Goal: Task Accomplishment & Management: Manage account settings

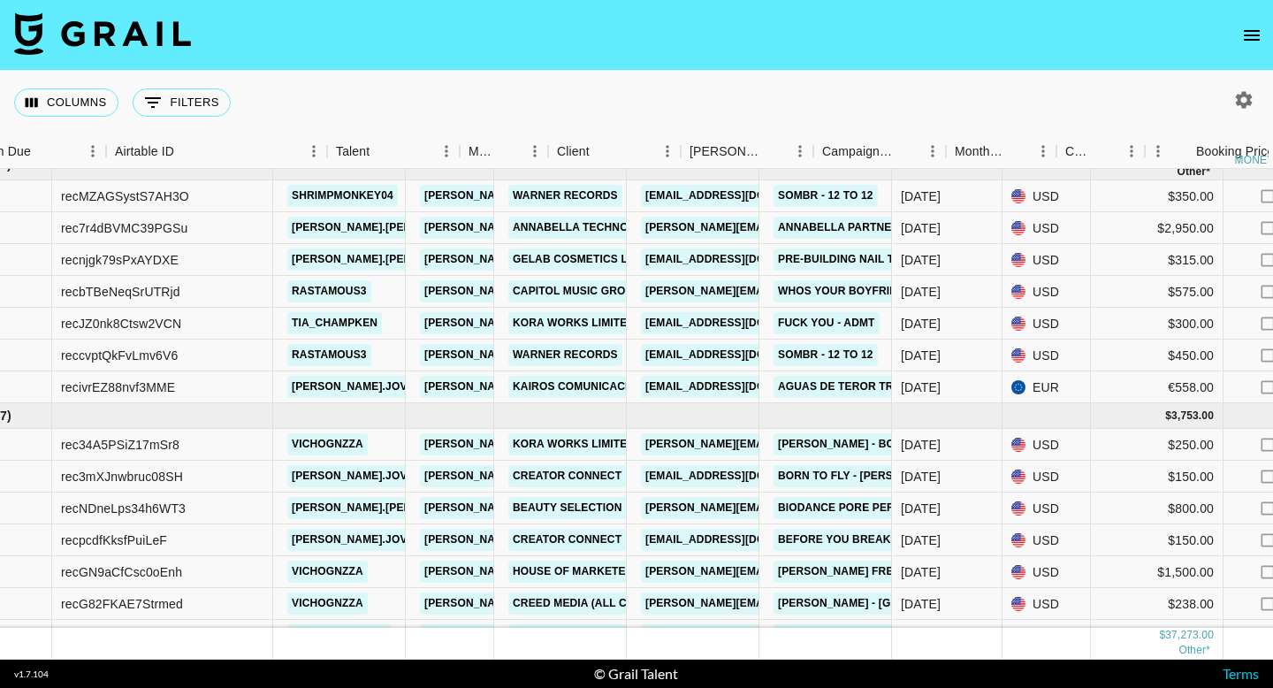
scroll to position [809, 0]
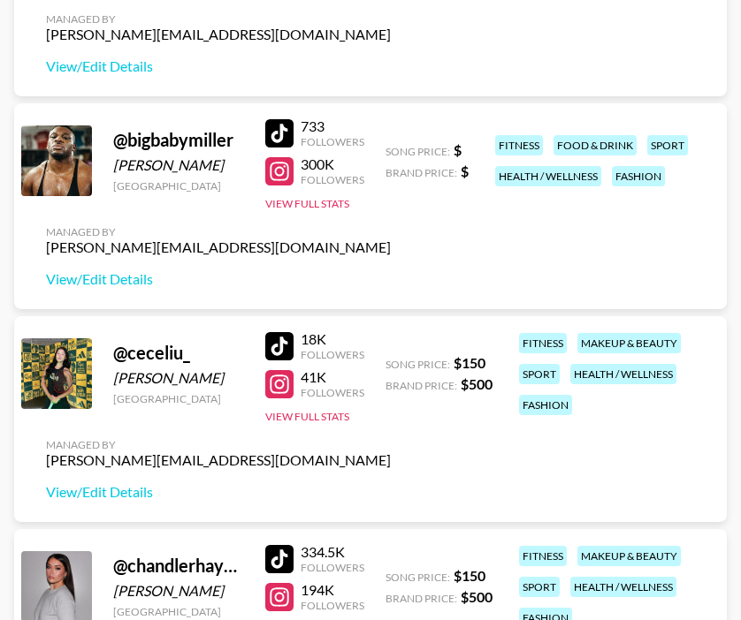
scroll to position [599, 0]
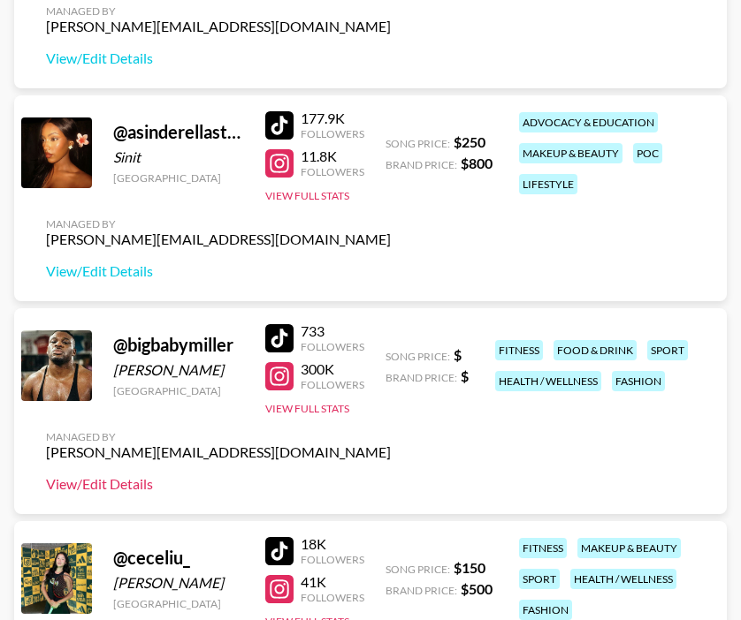
click at [112, 480] on link "View/Edit Details" at bounding box center [218, 484] width 345 height 18
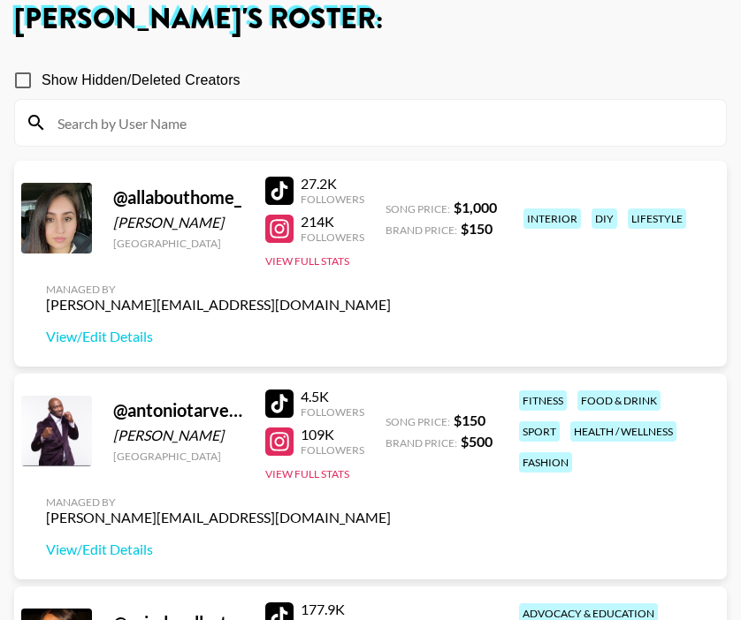
scroll to position [110, 0]
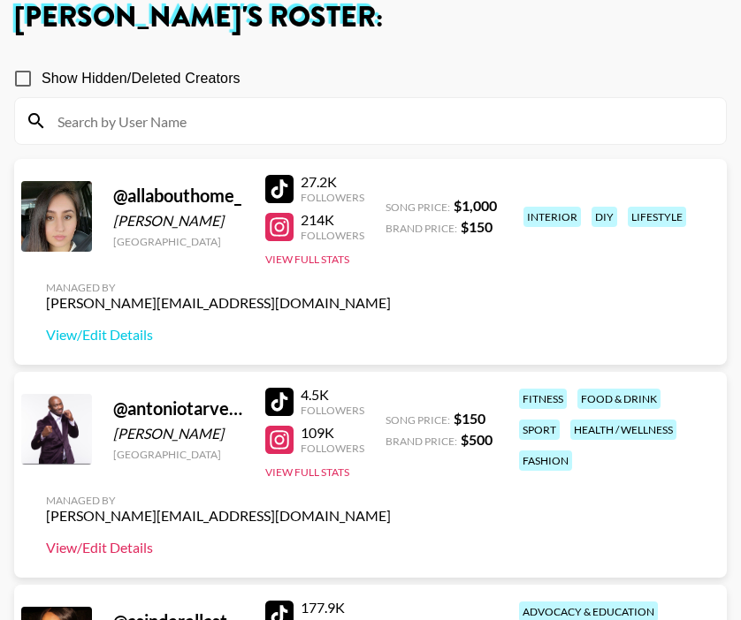
click at [110, 550] on link "View/Edit Details" at bounding box center [218, 548] width 345 height 18
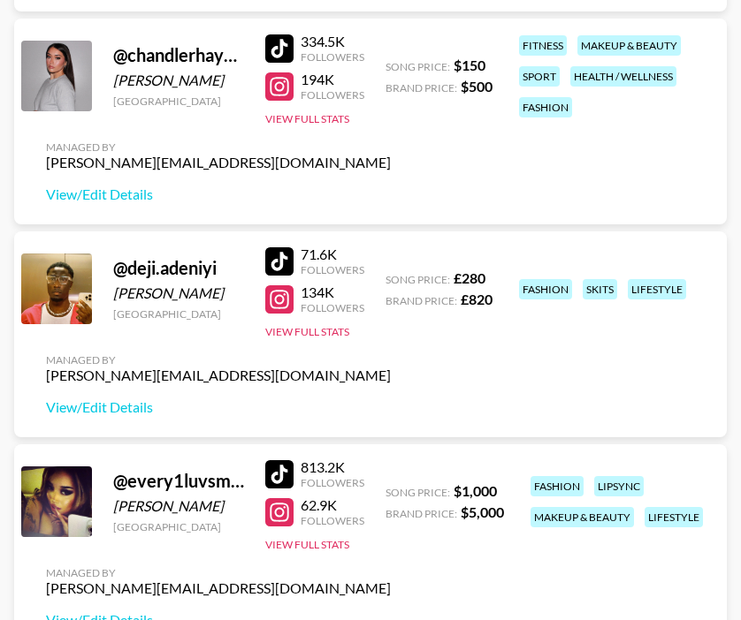
scroll to position [1317, 0]
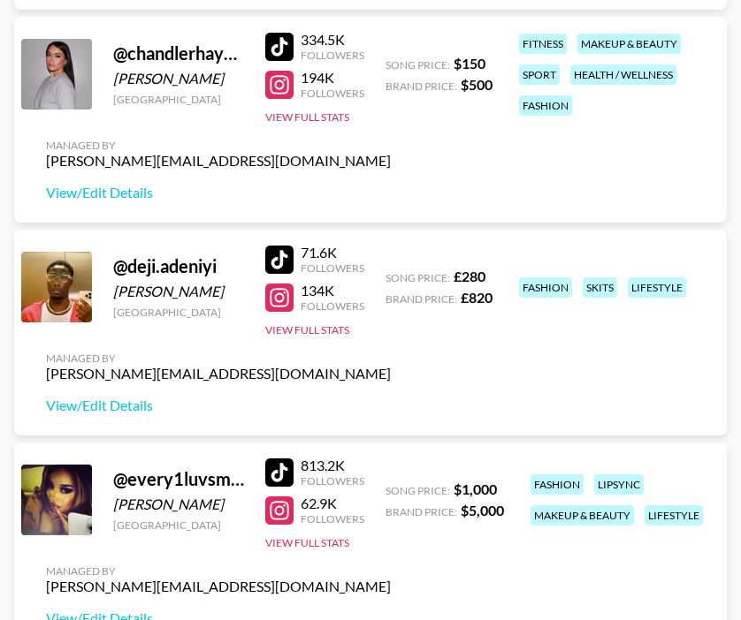
click at [273, 43] on div at bounding box center [279, 47] width 28 height 28
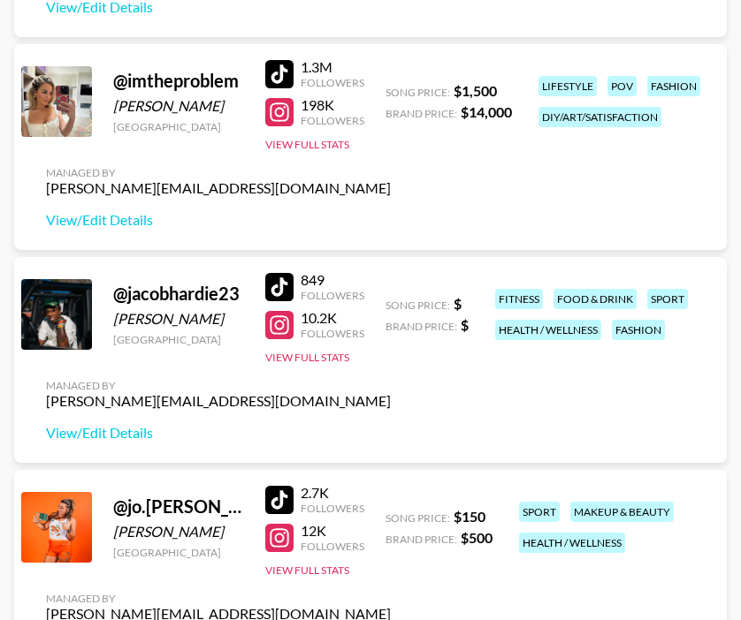
scroll to position [2354, 0]
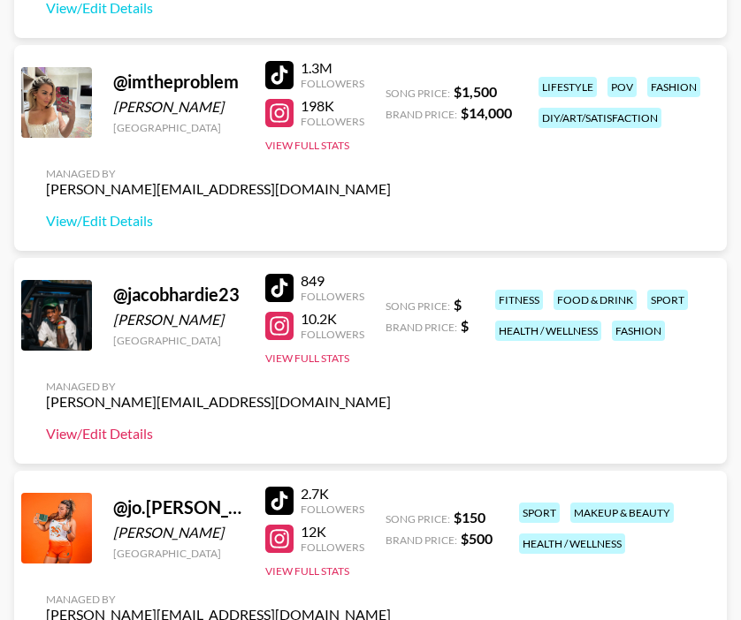
click at [113, 428] on link "View/Edit Details" at bounding box center [218, 434] width 345 height 18
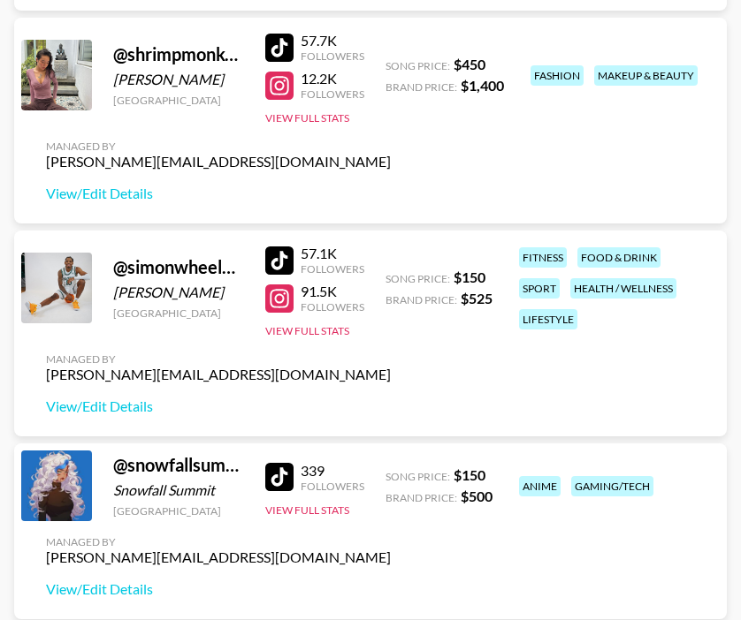
scroll to position [6865, 0]
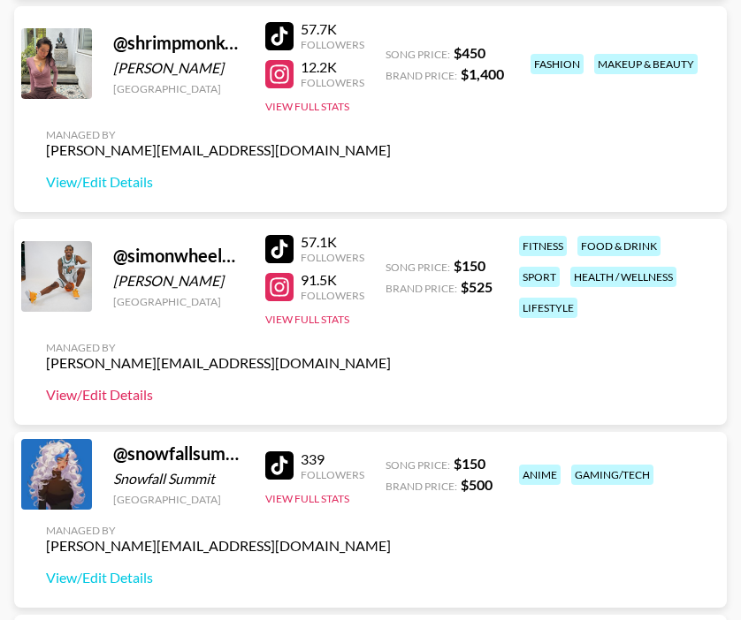
click at [92, 395] on link "View/Edit Details" at bounding box center [218, 395] width 345 height 18
click at [281, 283] on div at bounding box center [279, 287] width 28 height 28
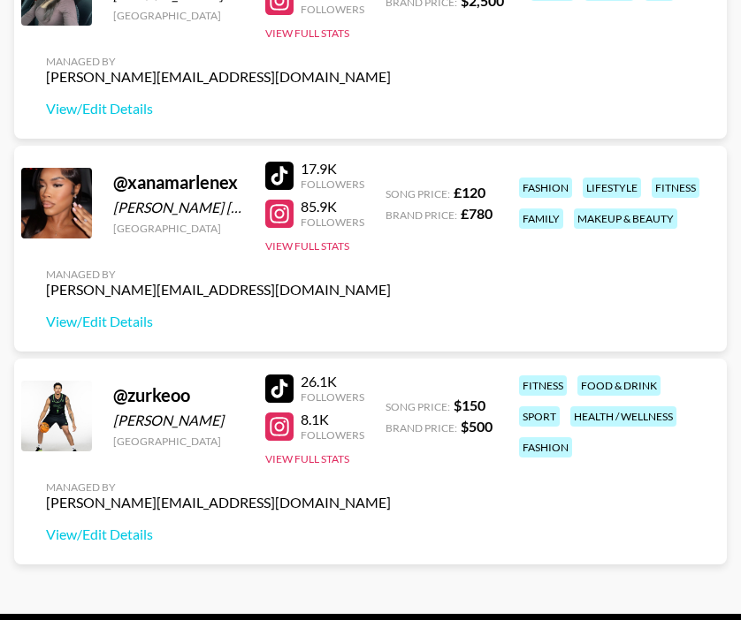
scroll to position [9496, 0]
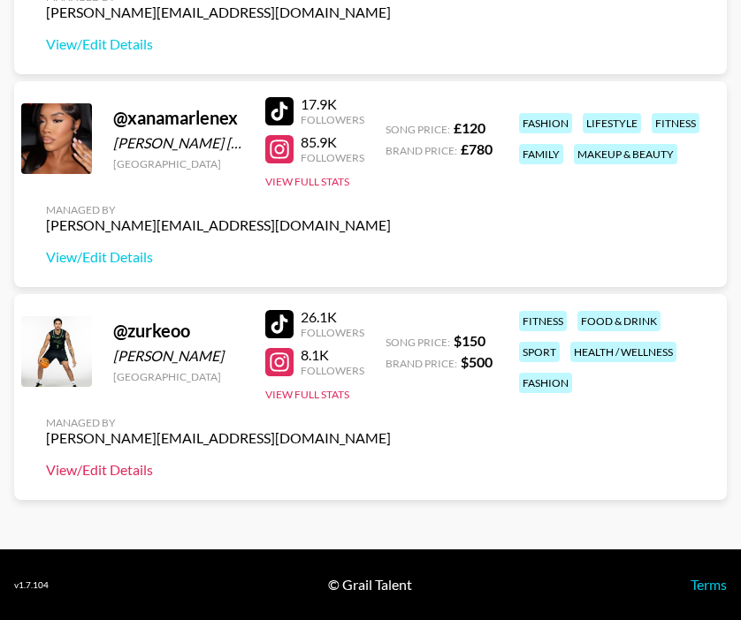
click at [129, 475] on link "View/Edit Details" at bounding box center [218, 470] width 345 height 18
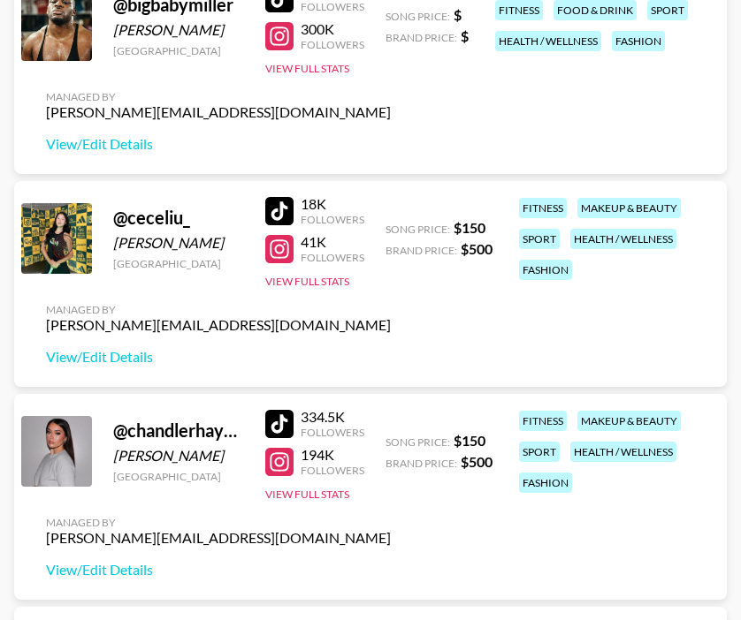
scroll to position [0, 0]
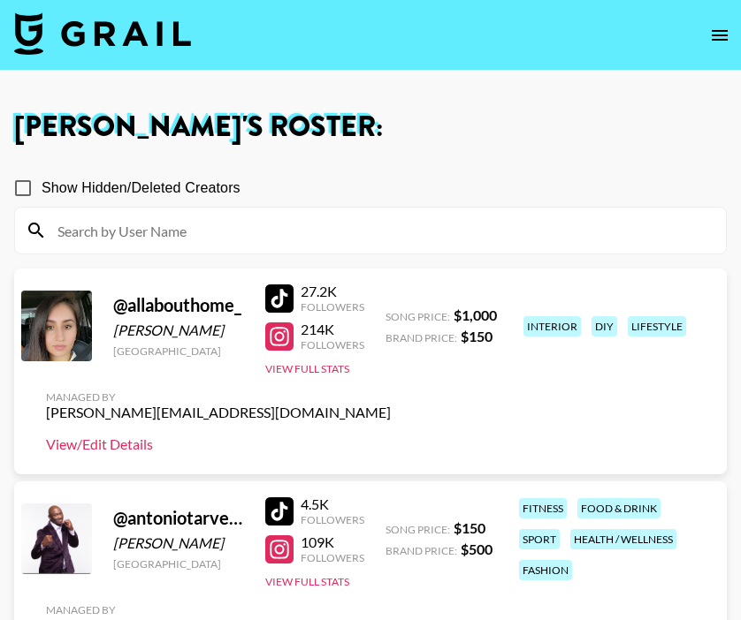
click at [121, 440] on link "View/Edit Details" at bounding box center [218, 445] width 345 height 18
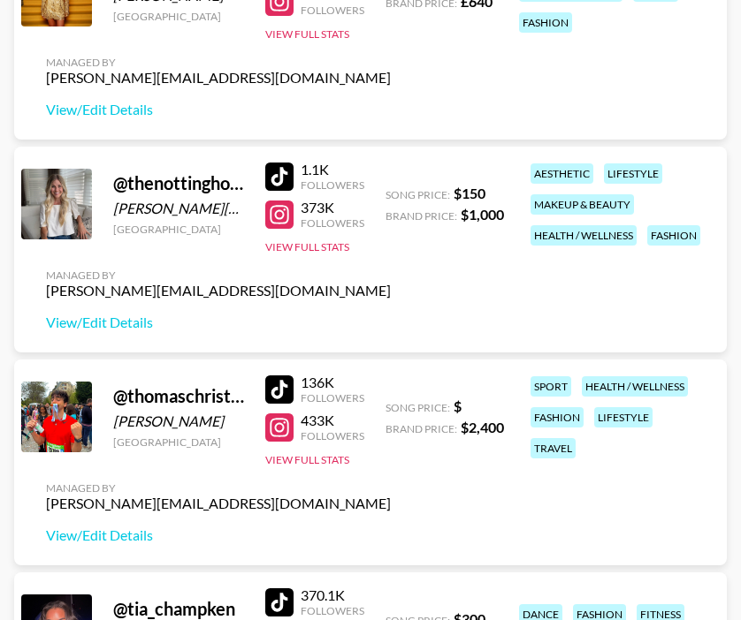
scroll to position [7856, 0]
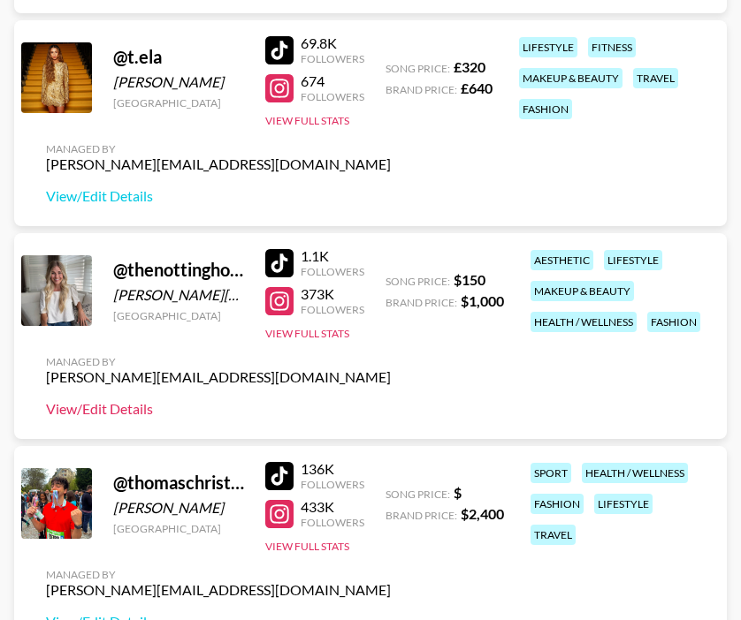
click at [120, 407] on link "View/Edit Details" at bounding box center [218, 409] width 345 height 18
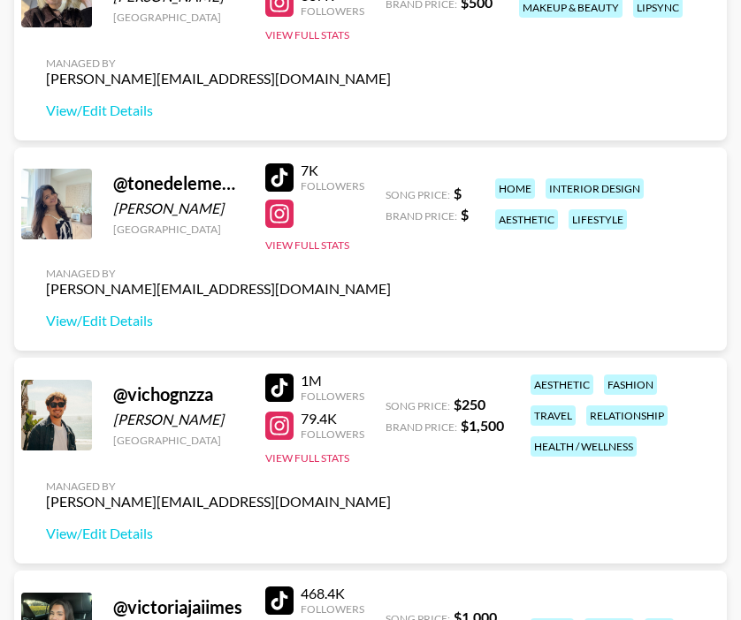
scroll to position [8818, 0]
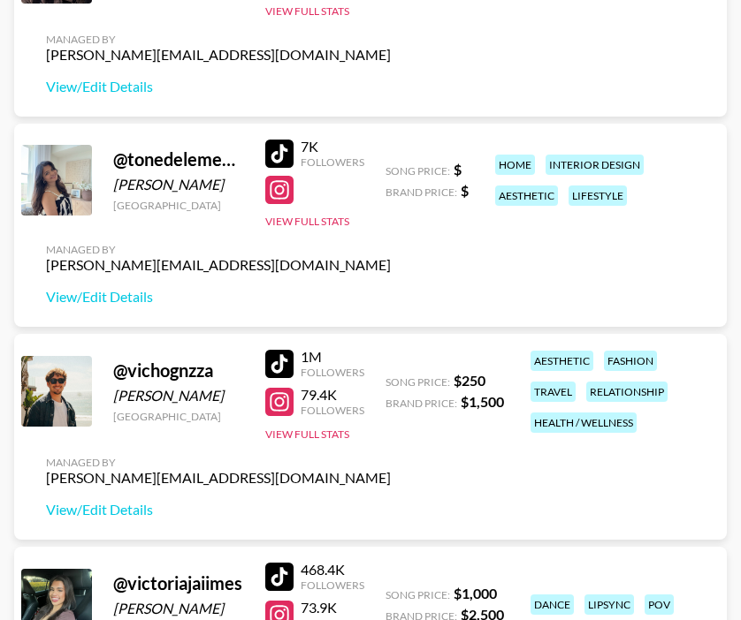
click at [281, 197] on div at bounding box center [279, 190] width 28 height 28
click at [126, 297] on link "View/Edit Details" at bounding box center [218, 297] width 345 height 18
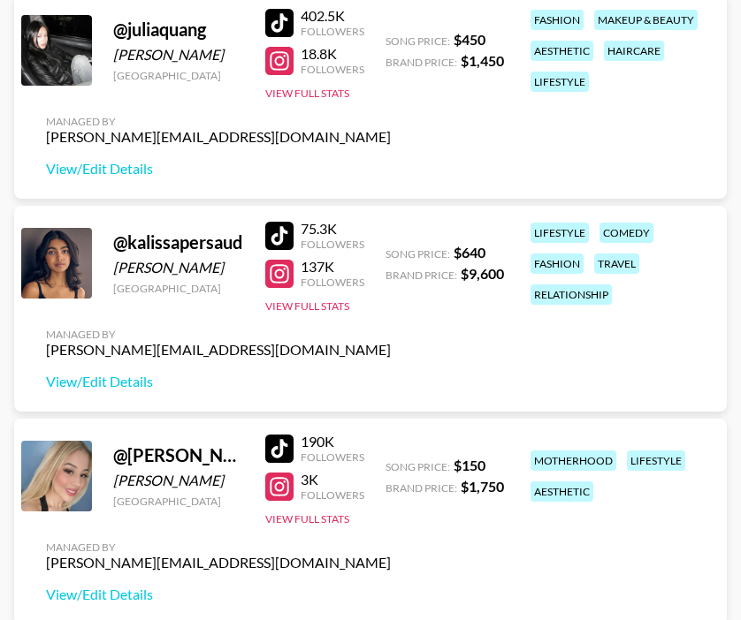
scroll to position [3142, 0]
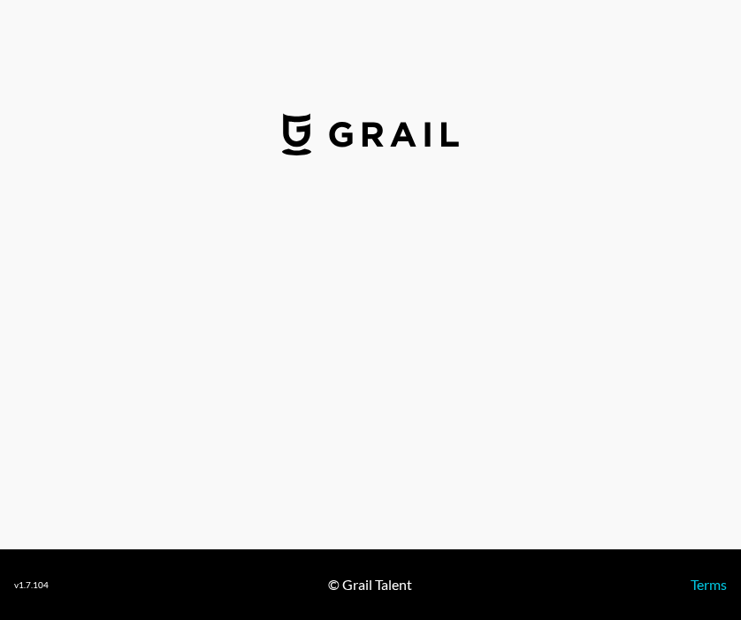
select select "USD"
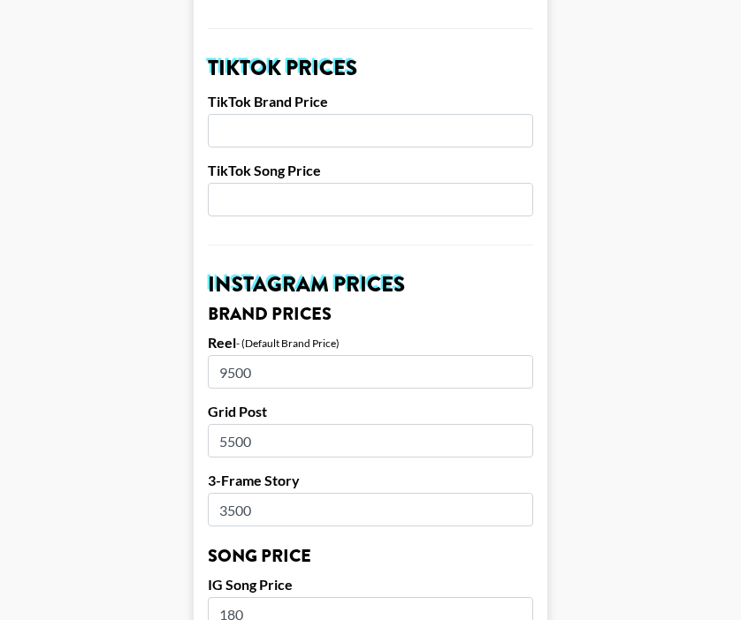
scroll to position [641, 0]
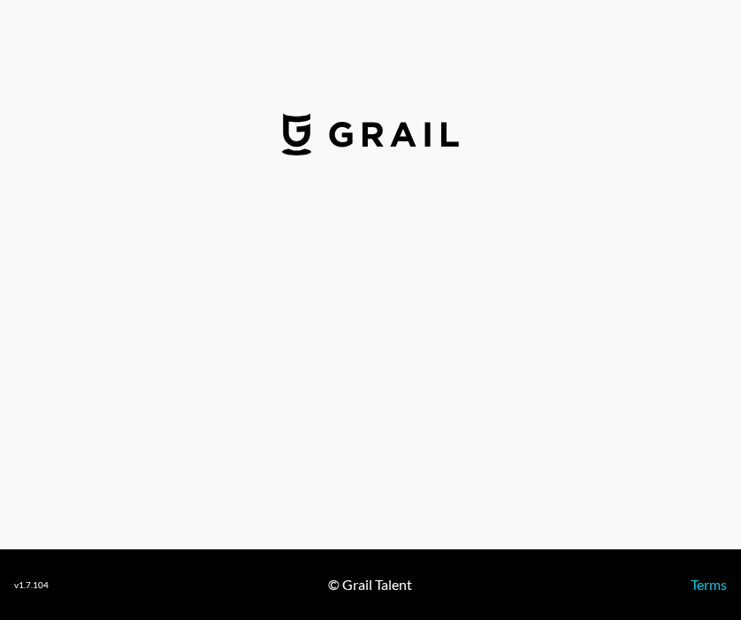
select select "USD"
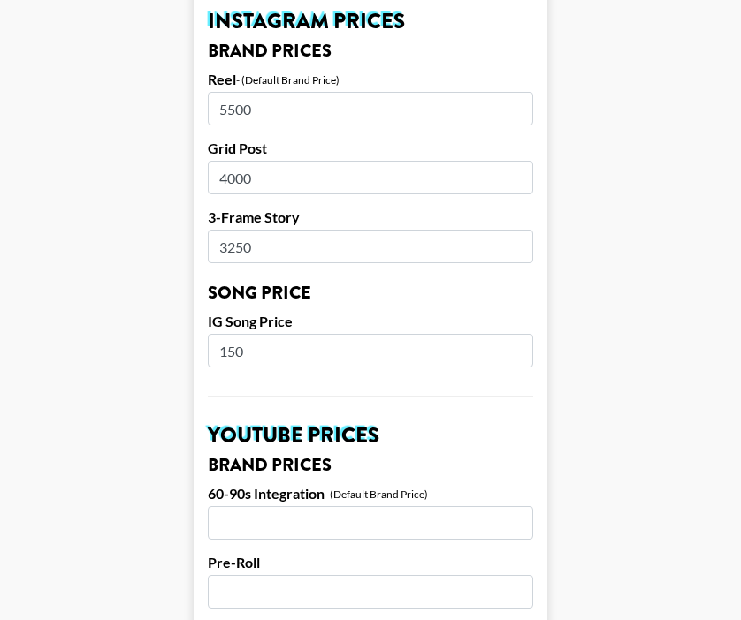
scroll to position [889, 0]
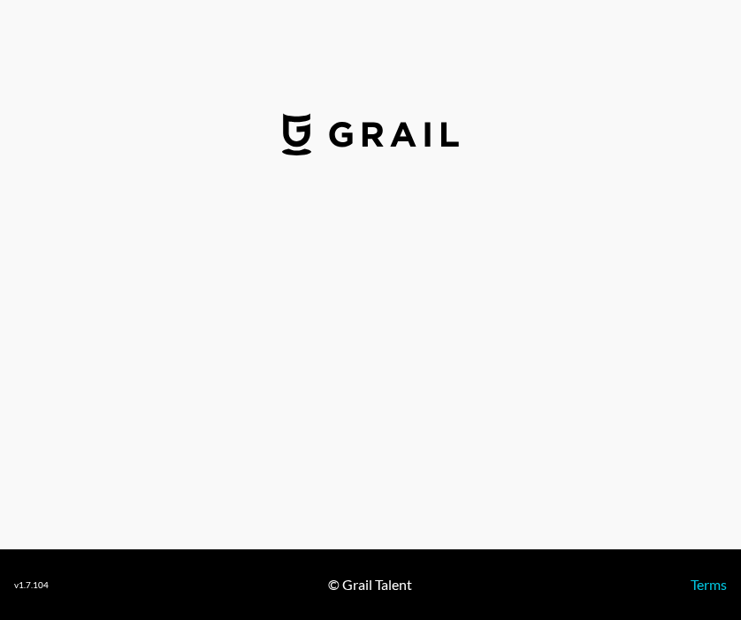
select select "USD"
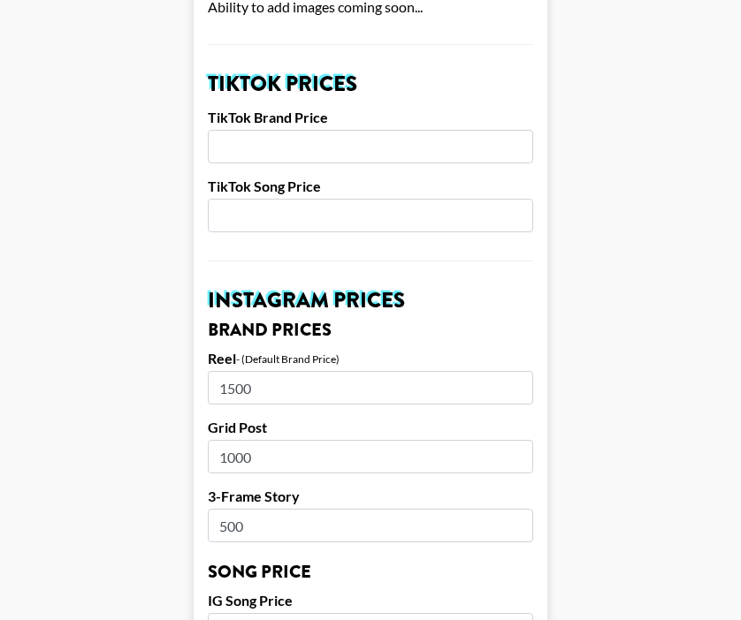
scroll to position [630, 0]
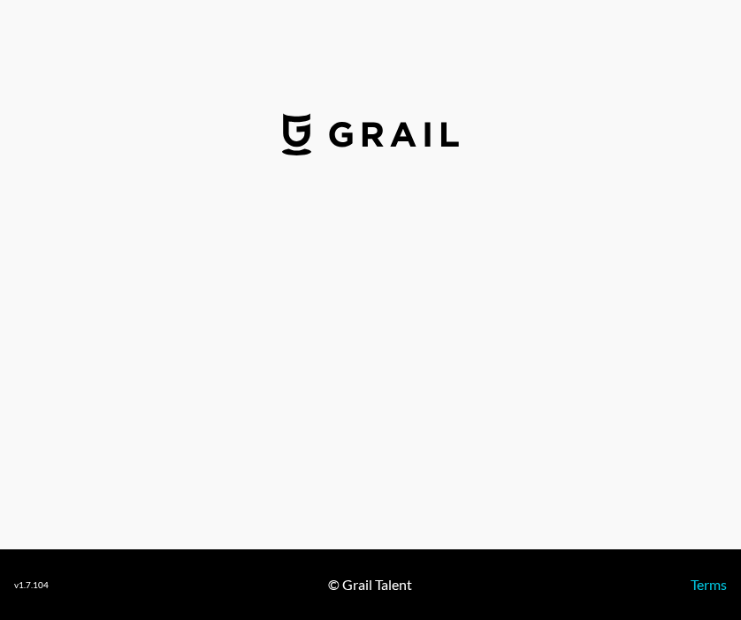
select select "USD"
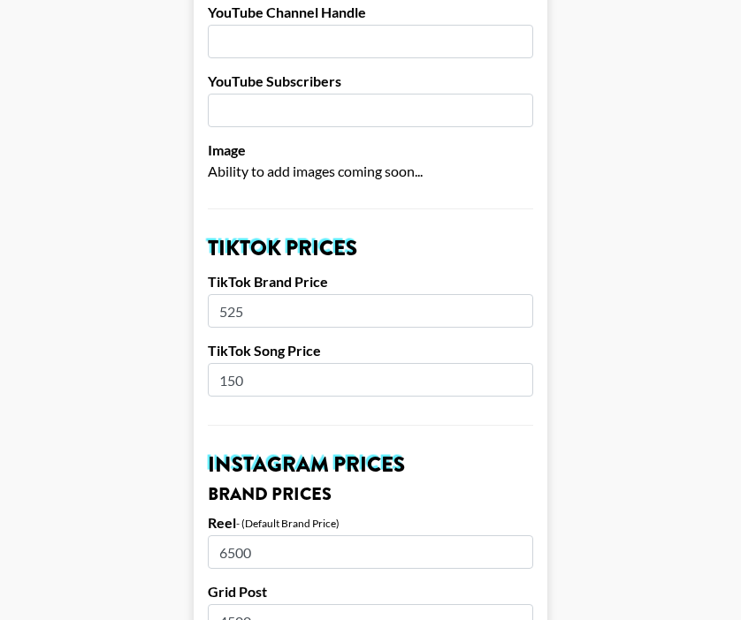
scroll to position [448, 0]
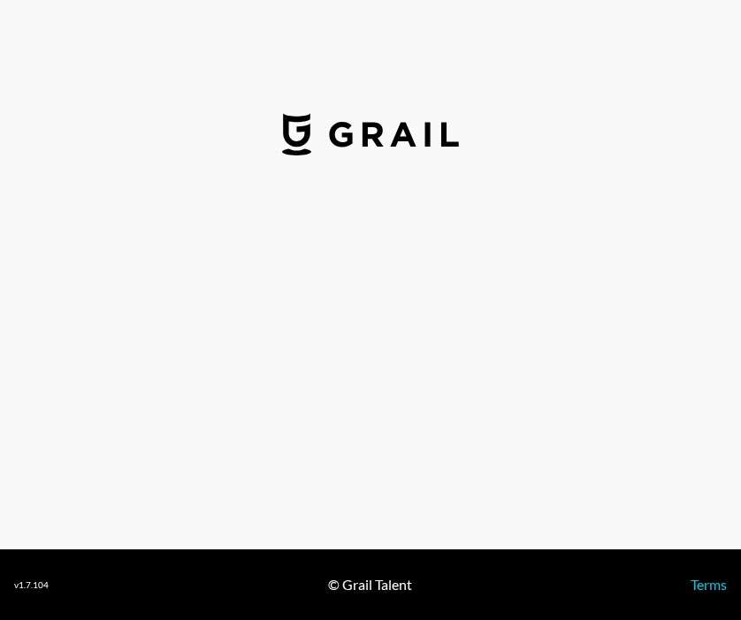
select select "USD"
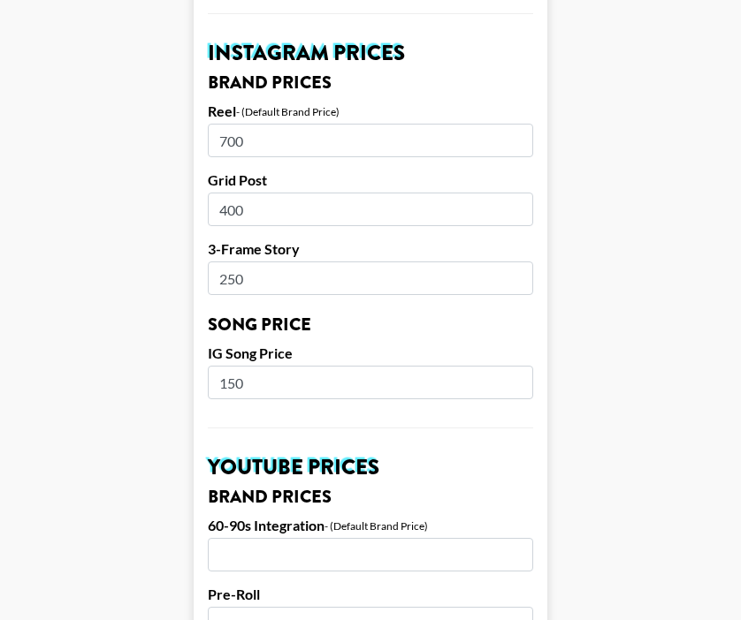
scroll to position [857, 0]
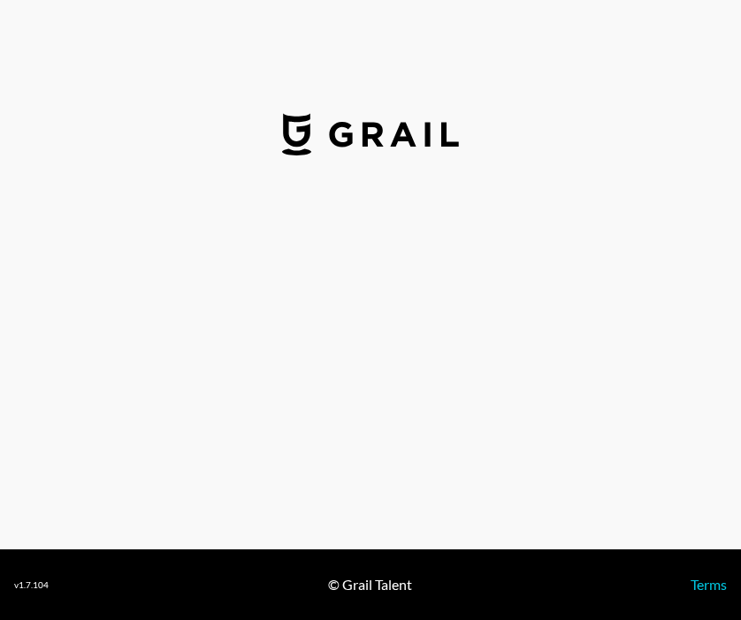
select select "USD"
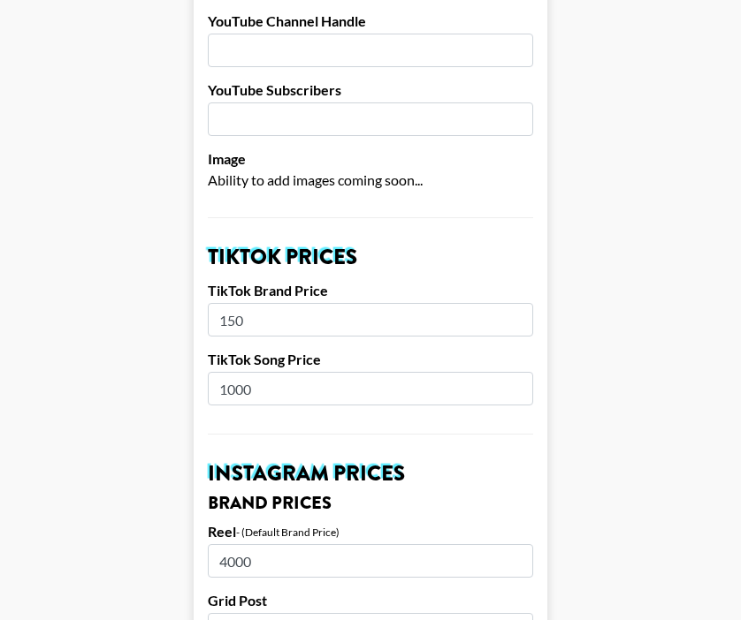
scroll to position [561, 0]
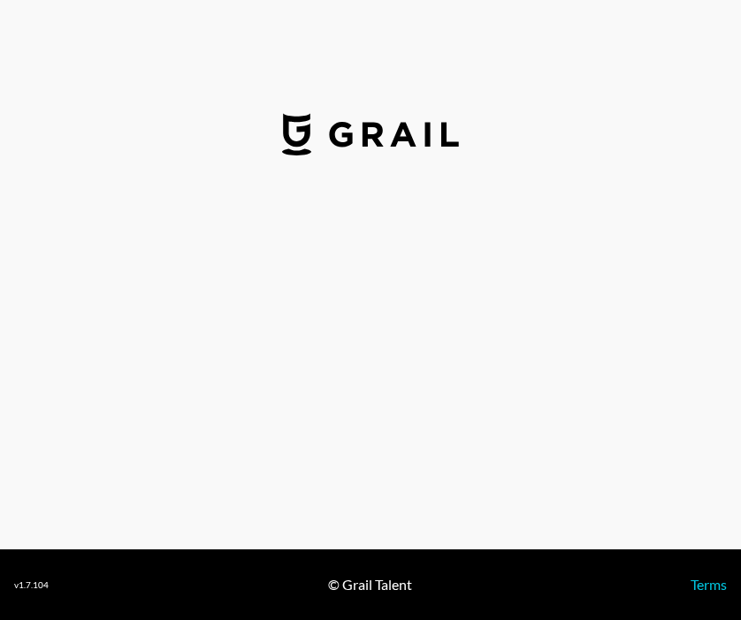
select select "USD"
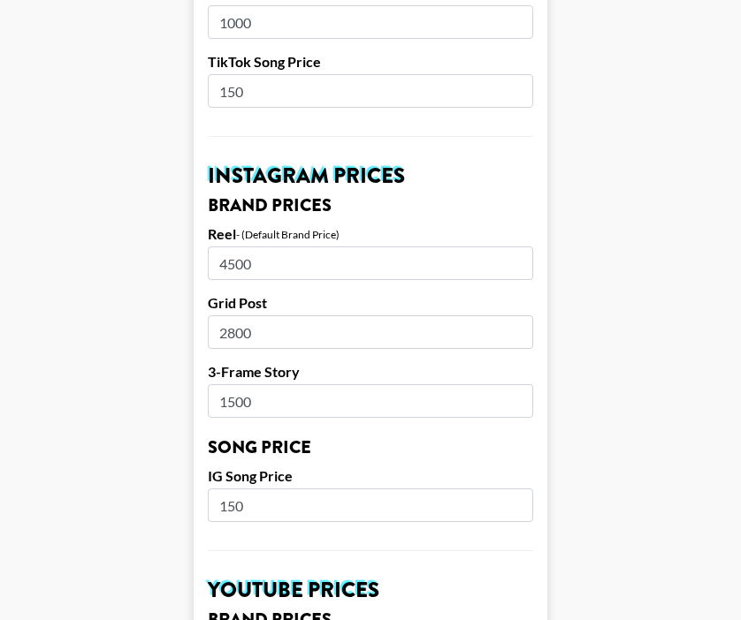
scroll to position [738, 0]
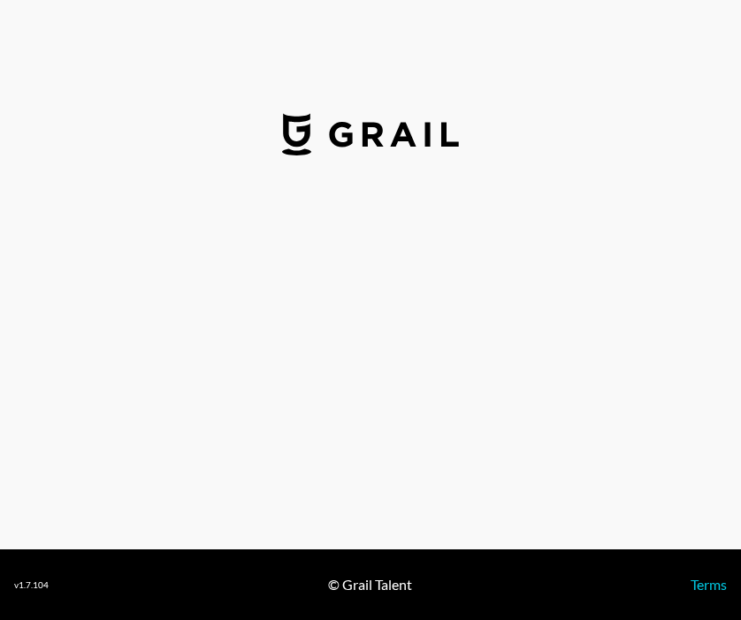
select select "USD"
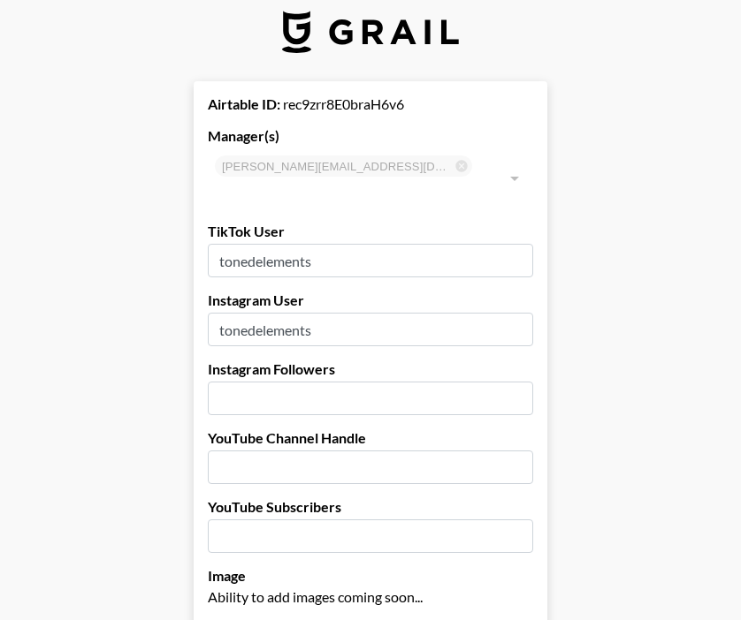
scroll to position [29, 0]
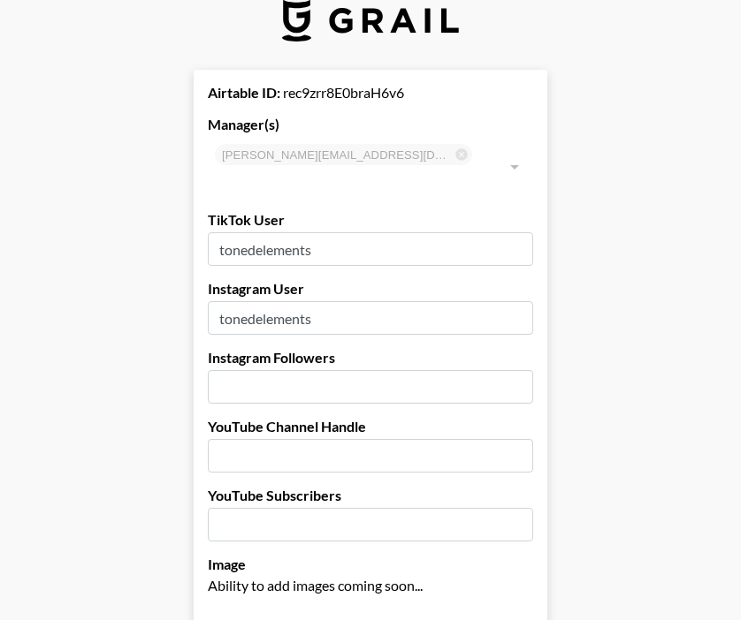
click at [338, 370] on input "number" at bounding box center [370, 387] width 325 height 34
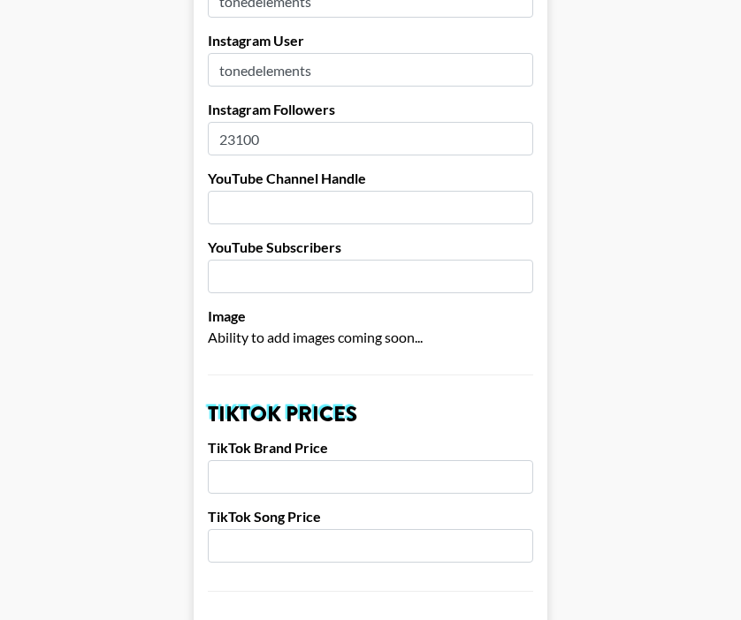
scroll to position [293, 0]
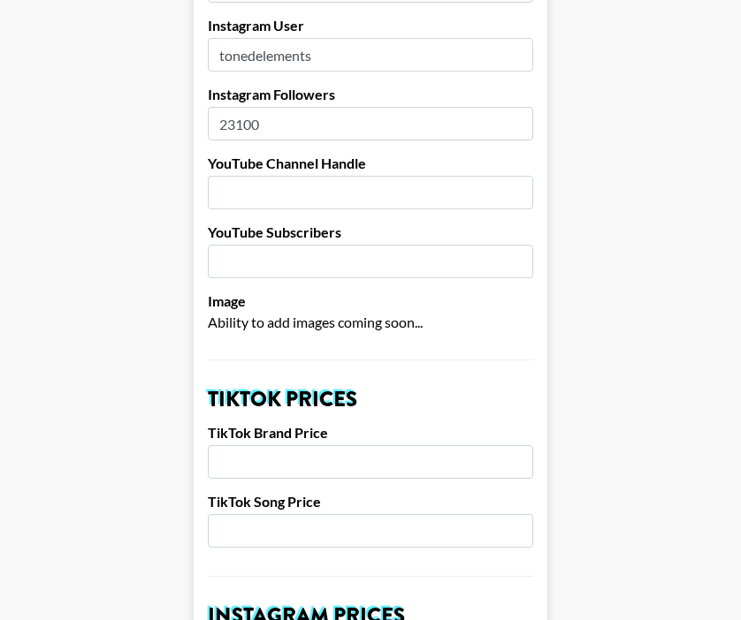
type input "23100"
click at [352, 445] on input "number" at bounding box center [370, 462] width 325 height 34
type input "1600"
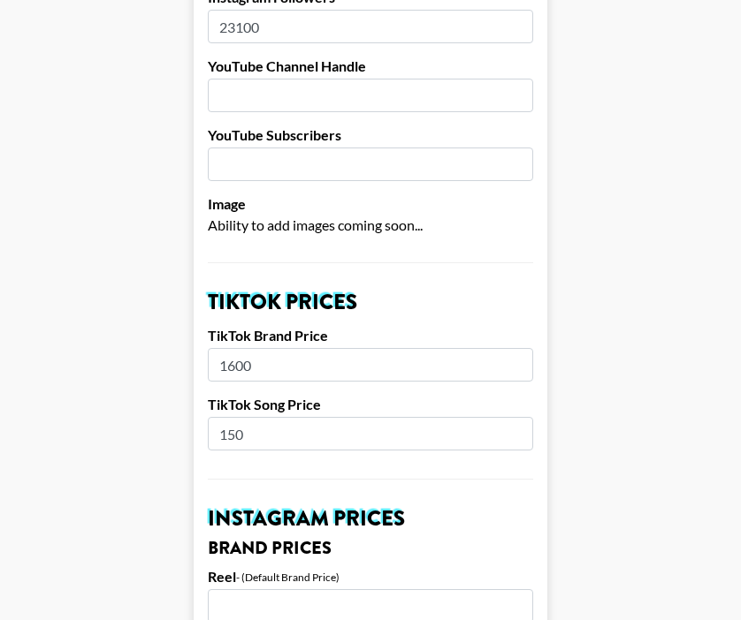
scroll to position [616, 0]
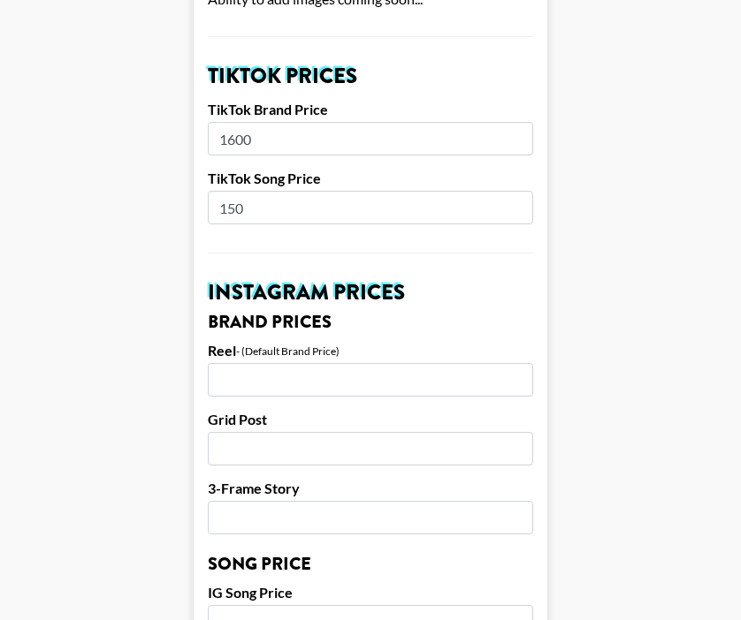
type input "150"
click at [278, 363] on input "number" at bounding box center [370, 380] width 325 height 34
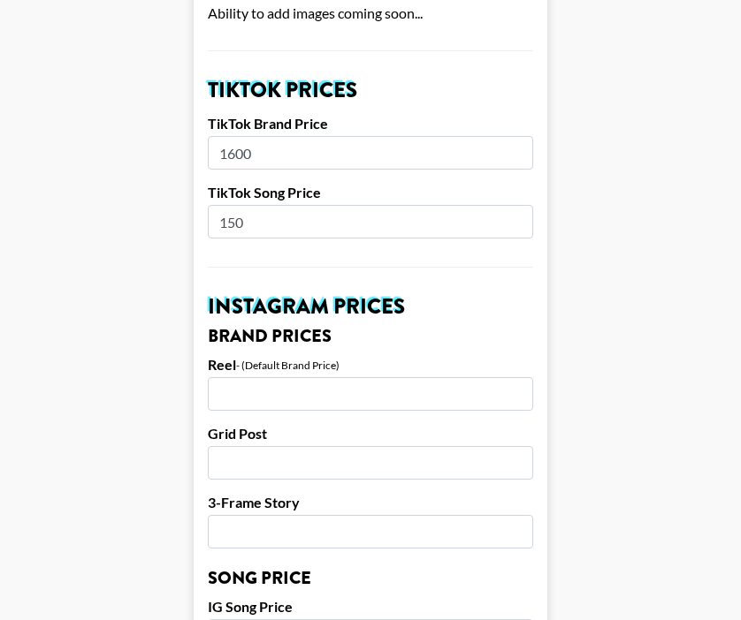
scroll to position [662, 0]
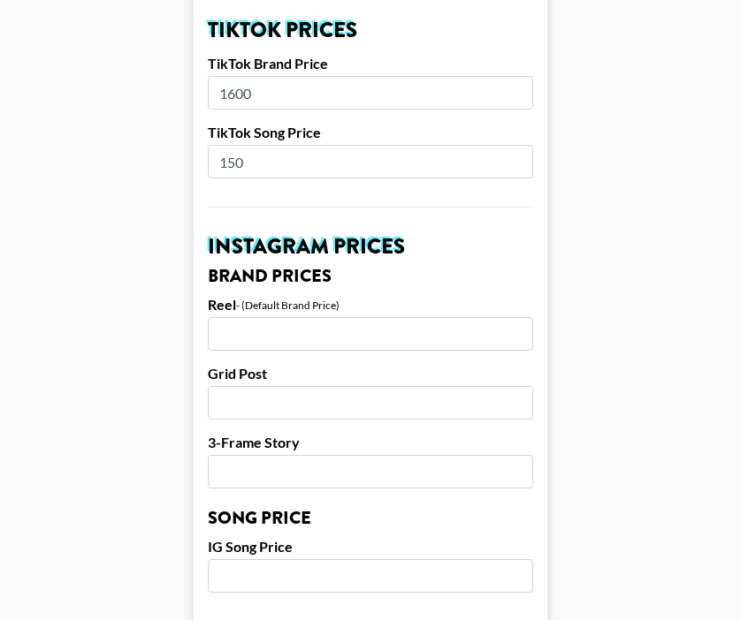
click at [238, 559] on input "number" at bounding box center [370, 576] width 325 height 34
type input "150"
click at [273, 455] on input "number" at bounding box center [370, 472] width 325 height 34
type input "400"
click at [255, 386] on input "number" at bounding box center [370, 403] width 325 height 34
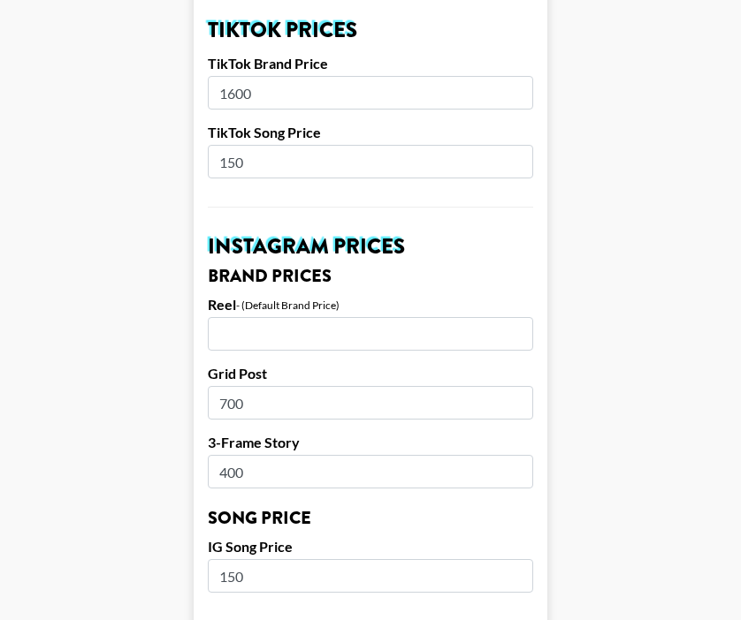
type input "700"
click at [249, 317] on input "number" at bounding box center [370, 334] width 325 height 34
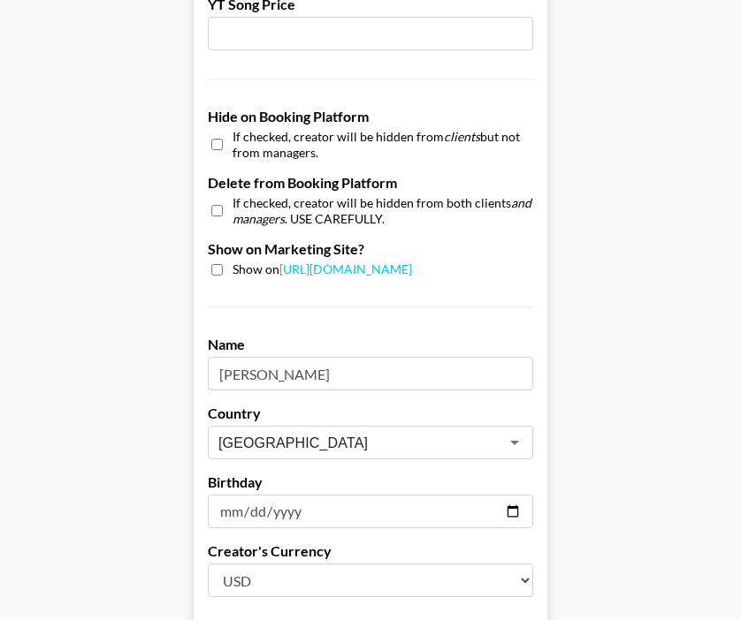
scroll to position [1777, 0]
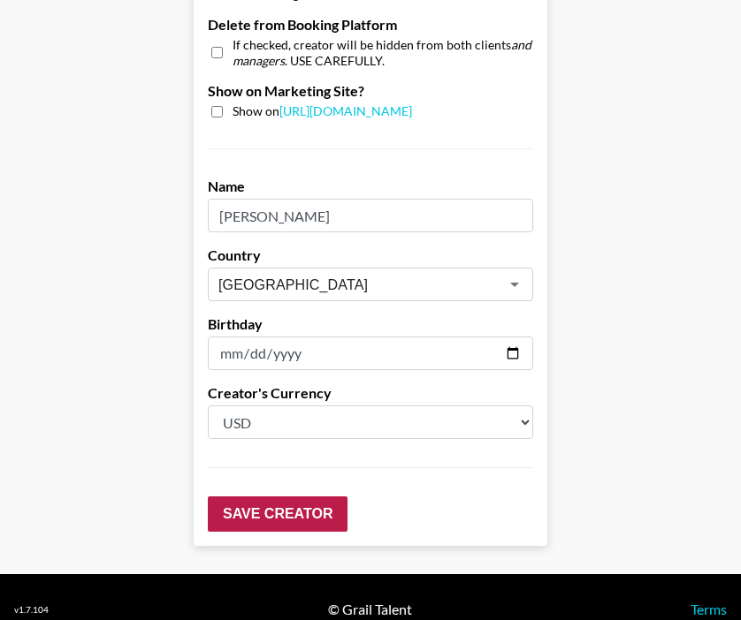
type input "1600"
click at [287, 497] on input "Save Creator" at bounding box center [278, 514] width 140 height 35
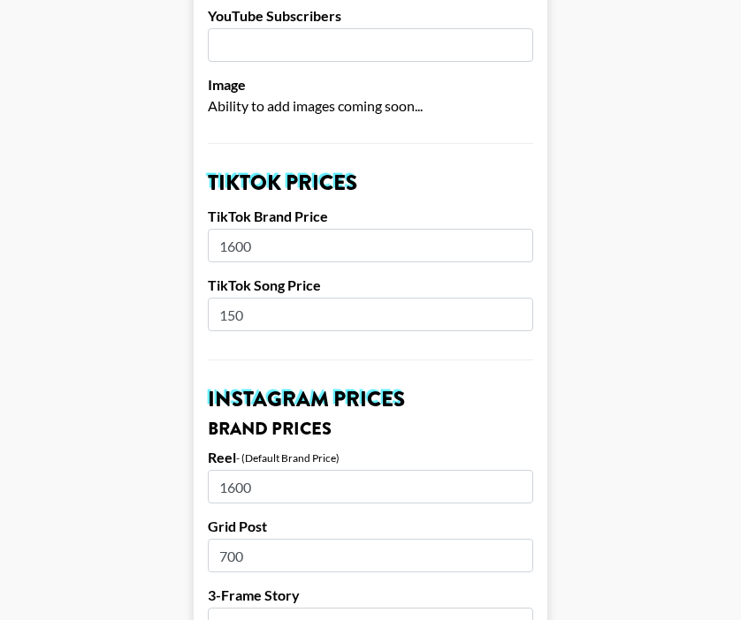
scroll to position [565, 0]
